Goal: Task Accomplishment & Management: Manage account settings

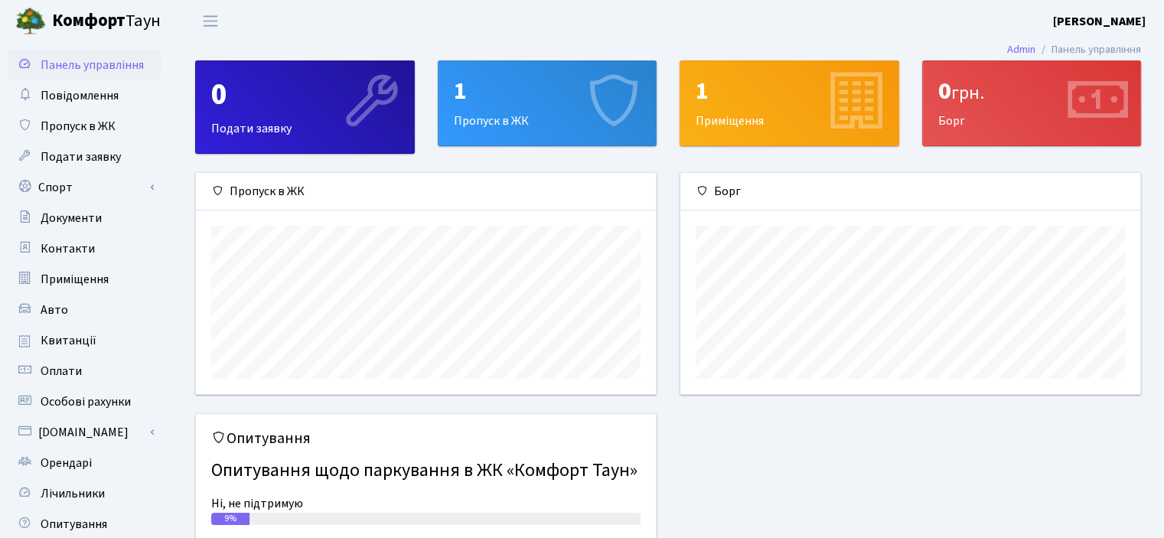
scroll to position [220, 460]
click at [103, 126] on span "Пропуск в ЖК" at bounding box center [78, 126] width 75 height 17
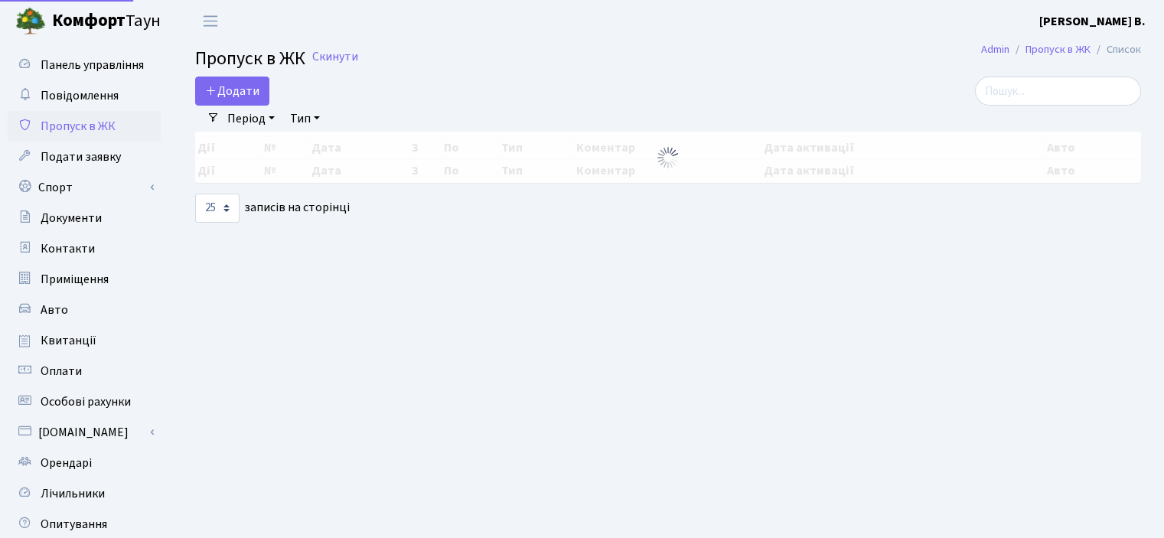
select select "25"
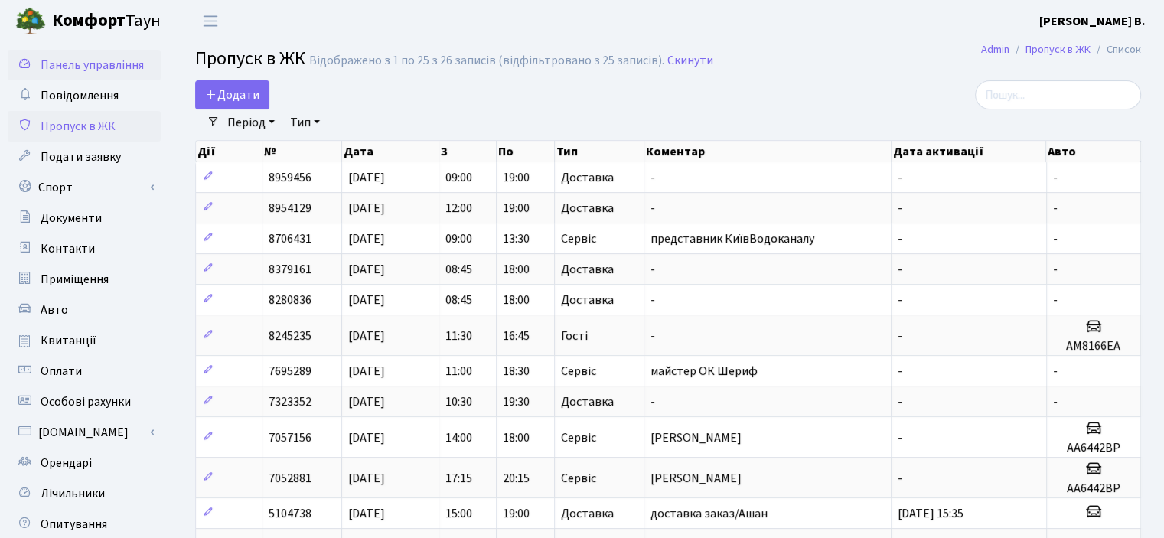
click at [100, 69] on span "Панель управління" at bounding box center [92, 65] width 103 height 17
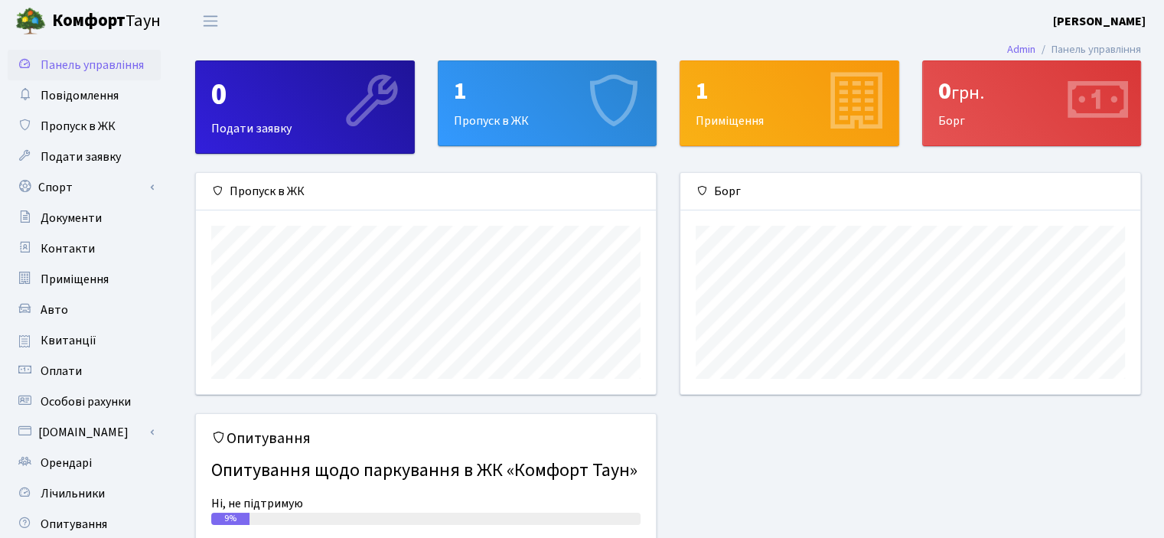
scroll to position [220, 460]
click at [64, 338] on span "Квитанції" at bounding box center [69, 340] width 56 height 17
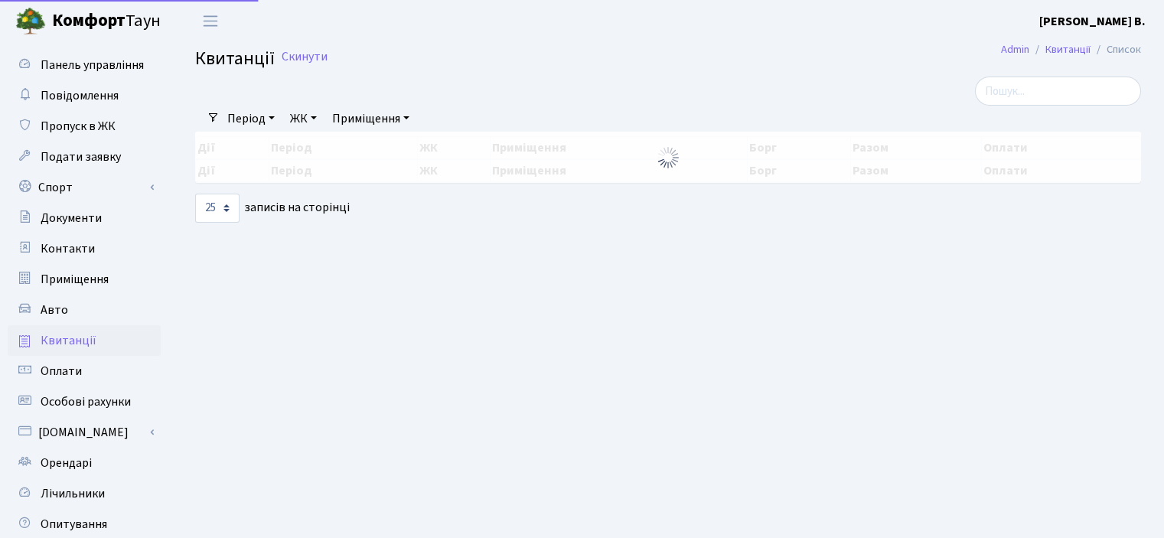
select select "25"
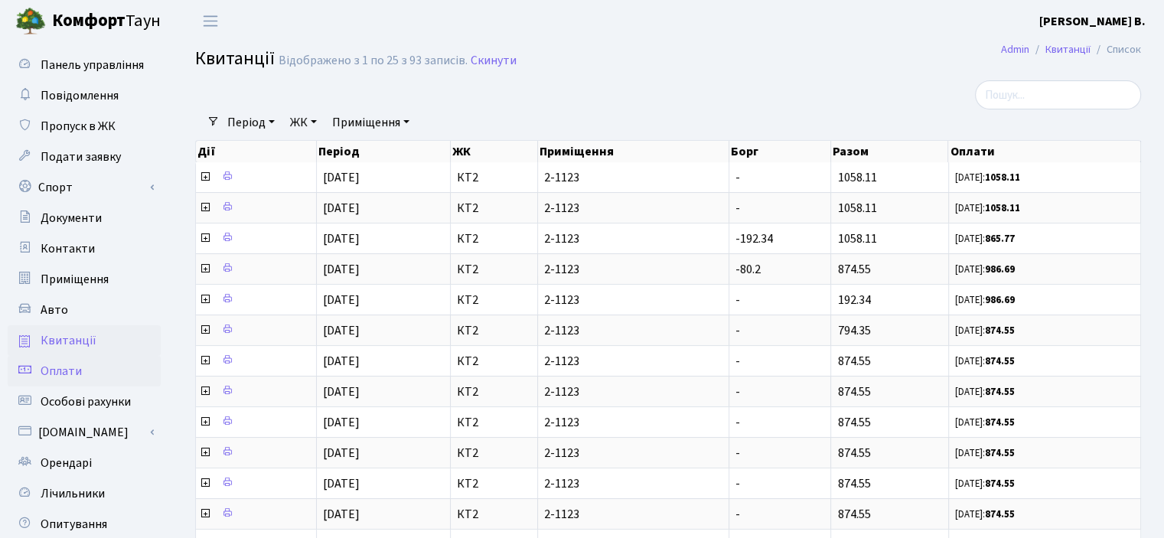
click at [69, 364] on span "Оплати" at bounding box center [61, 371] width 41 height 17
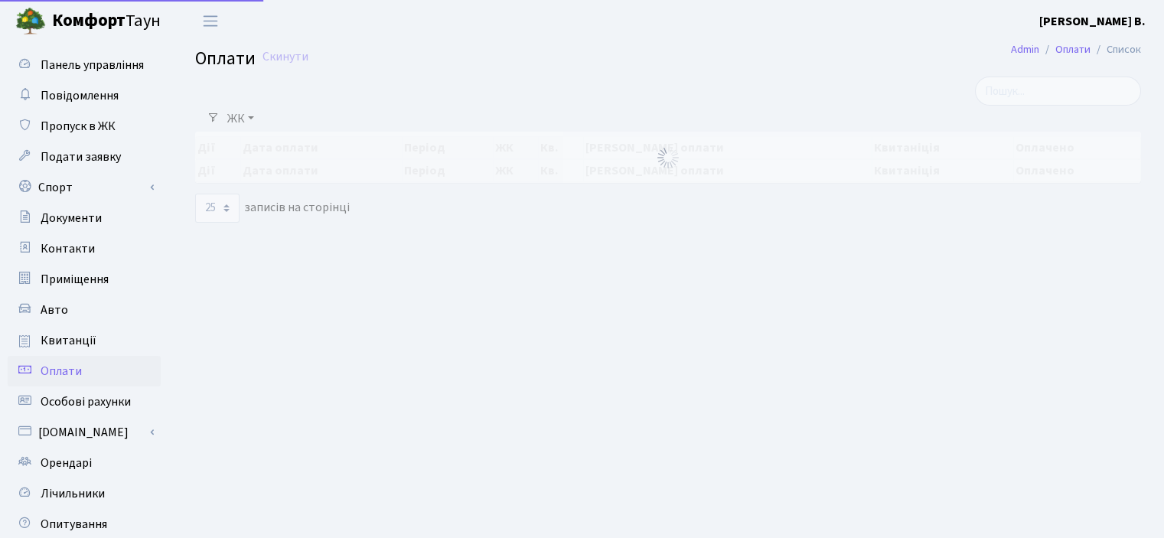
select select "25"
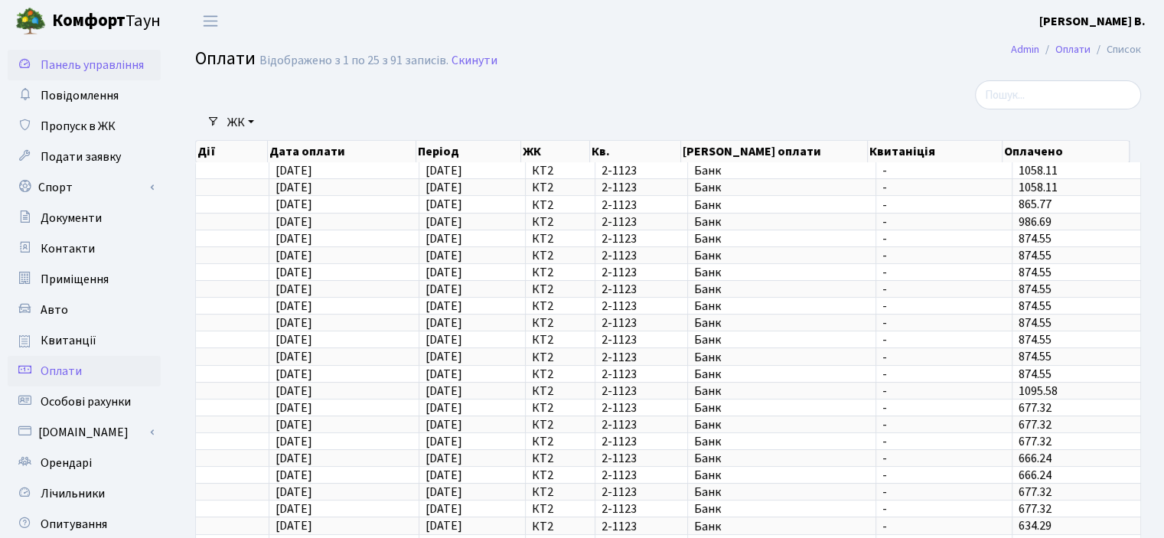
click at [101, 66] on span "Панель управління" at bounding box center [92, 65] width 103 height 17
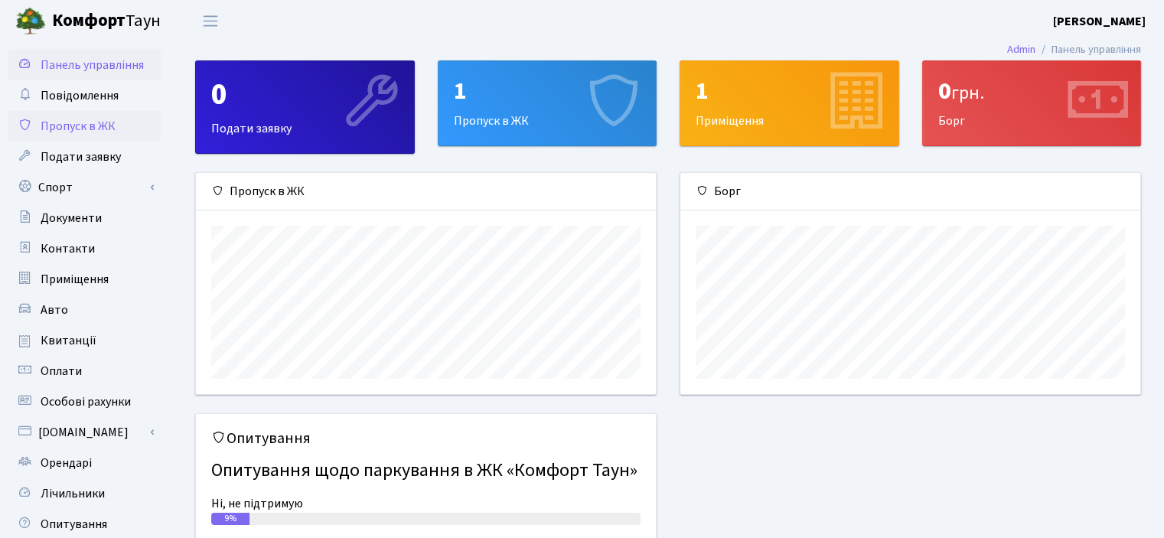
scroll to position [220, 460]
click at [96, 122] on span "Пропуск в ЖК" at bounding box center [78, 126] width 75 height 17
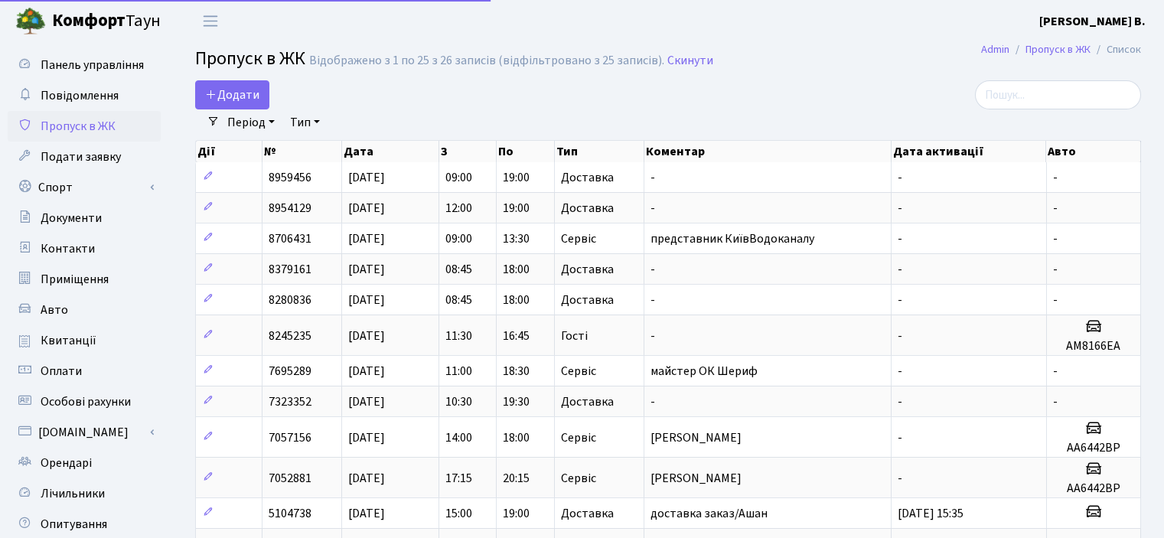
select select "25"
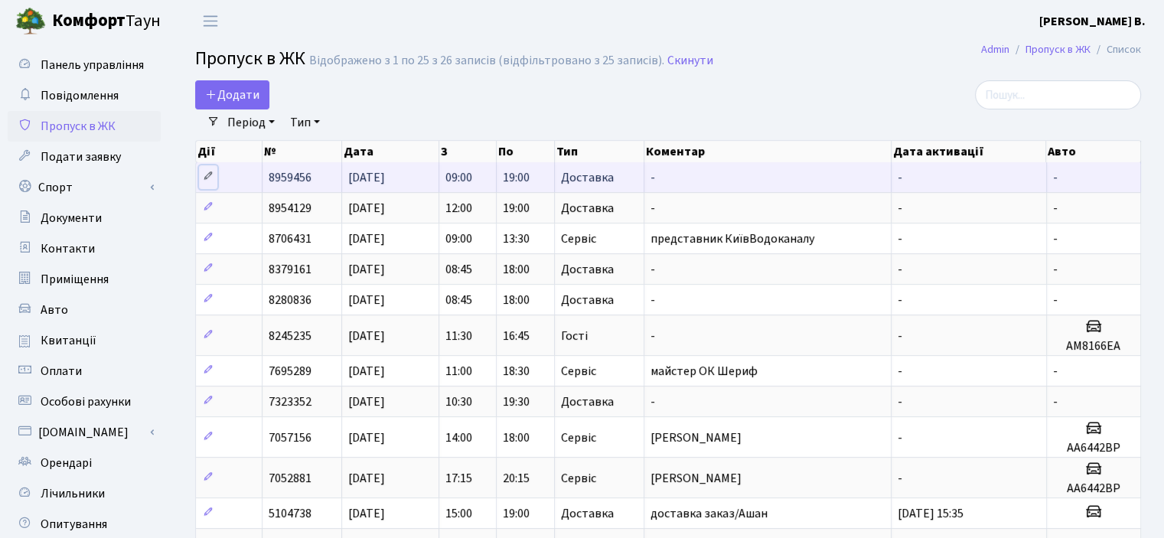
click at [205, 175] on icon at bounding box center [208, 176] width 11 height 11
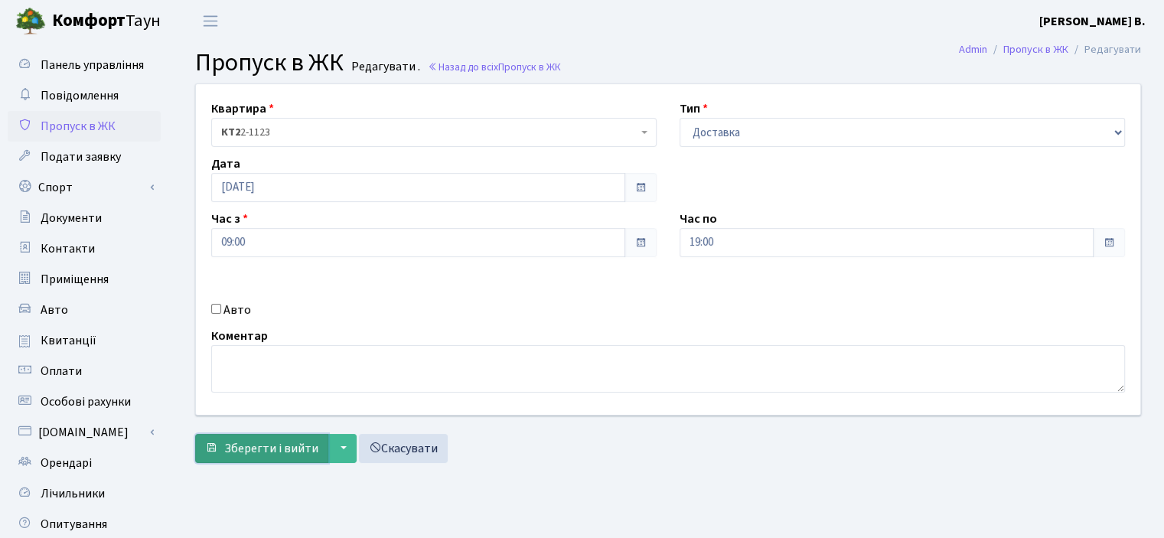
click at [262, 452] on span "Зберегти і вийти" at bounding box center [271, 448] width 94 height 17
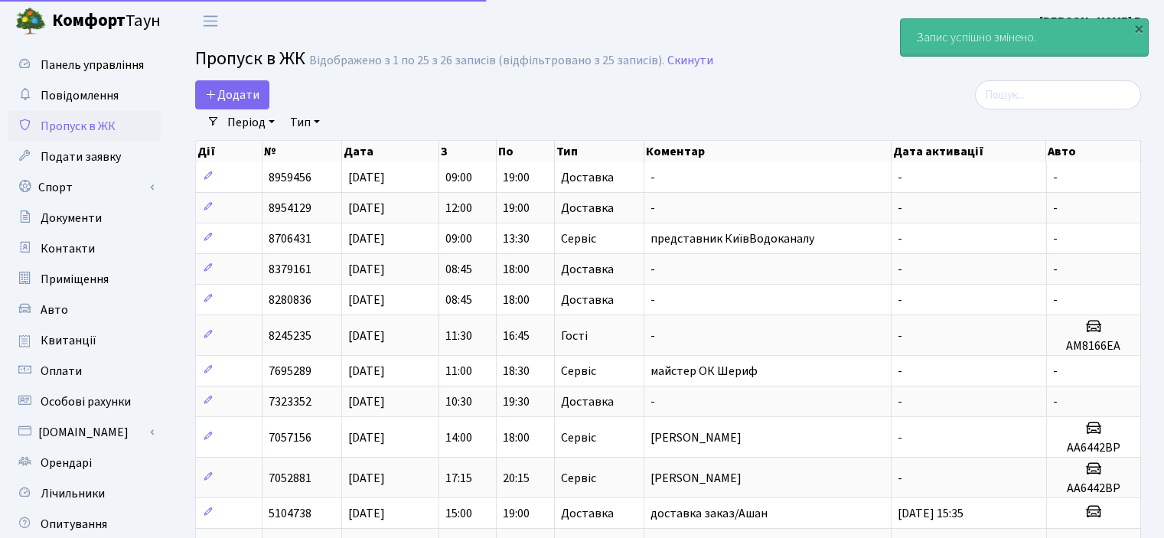
select select "25"
